Goal: Go to known website: Access a specific website the user already knows

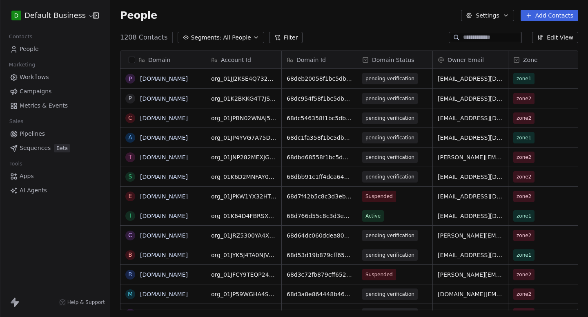
scroll to position [280, 477]
